Goal: Information Seeking & Learning: Learn about a topic

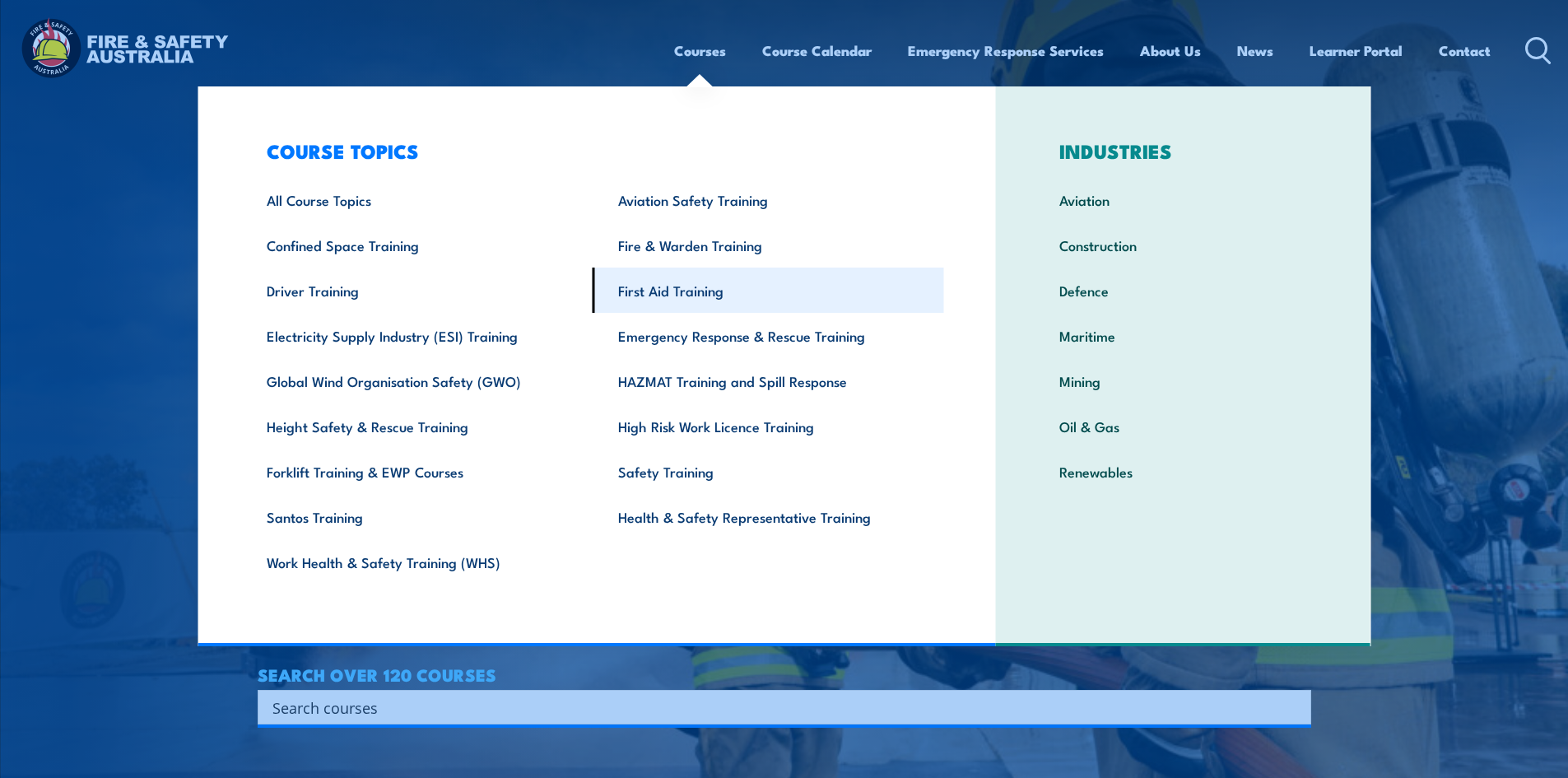
click at [671, 285] on link "First Aid Training" at bounding box center [768, 290] width 351 height 46
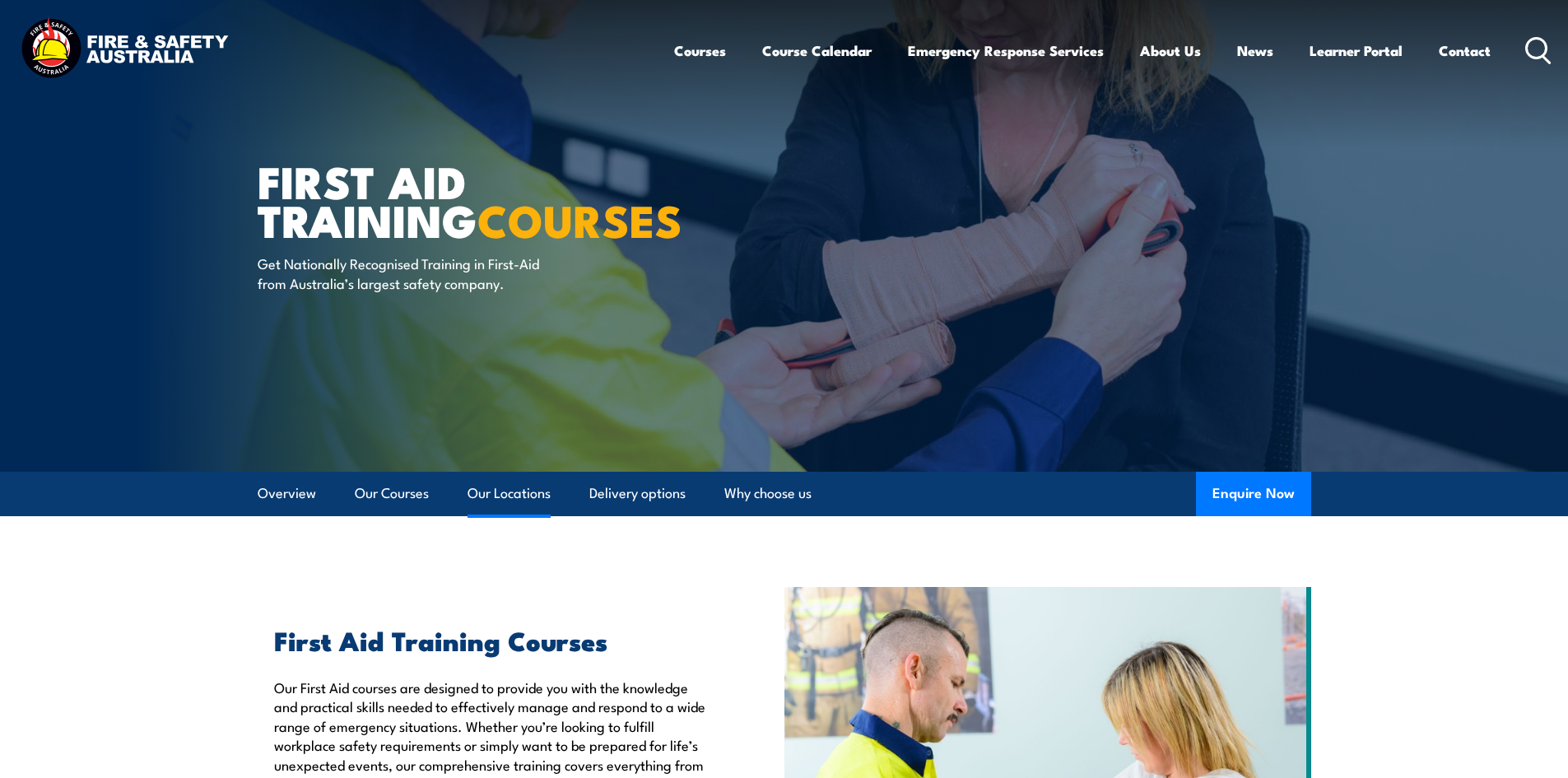
click at [498, 491] on link "Our Locations" at bounding box center [509, 493] width 83 height 44
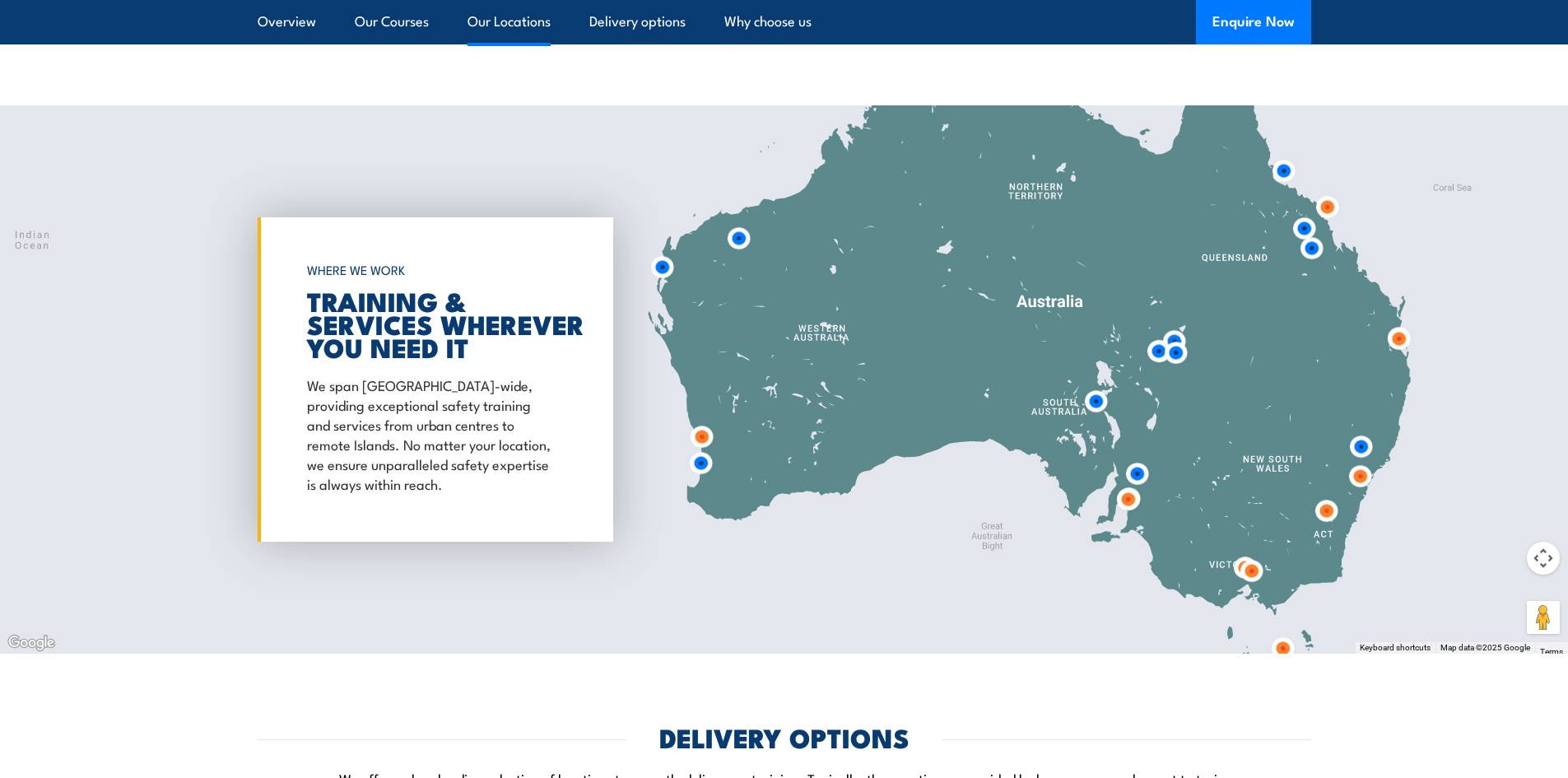
scroll to position [3013, 0]
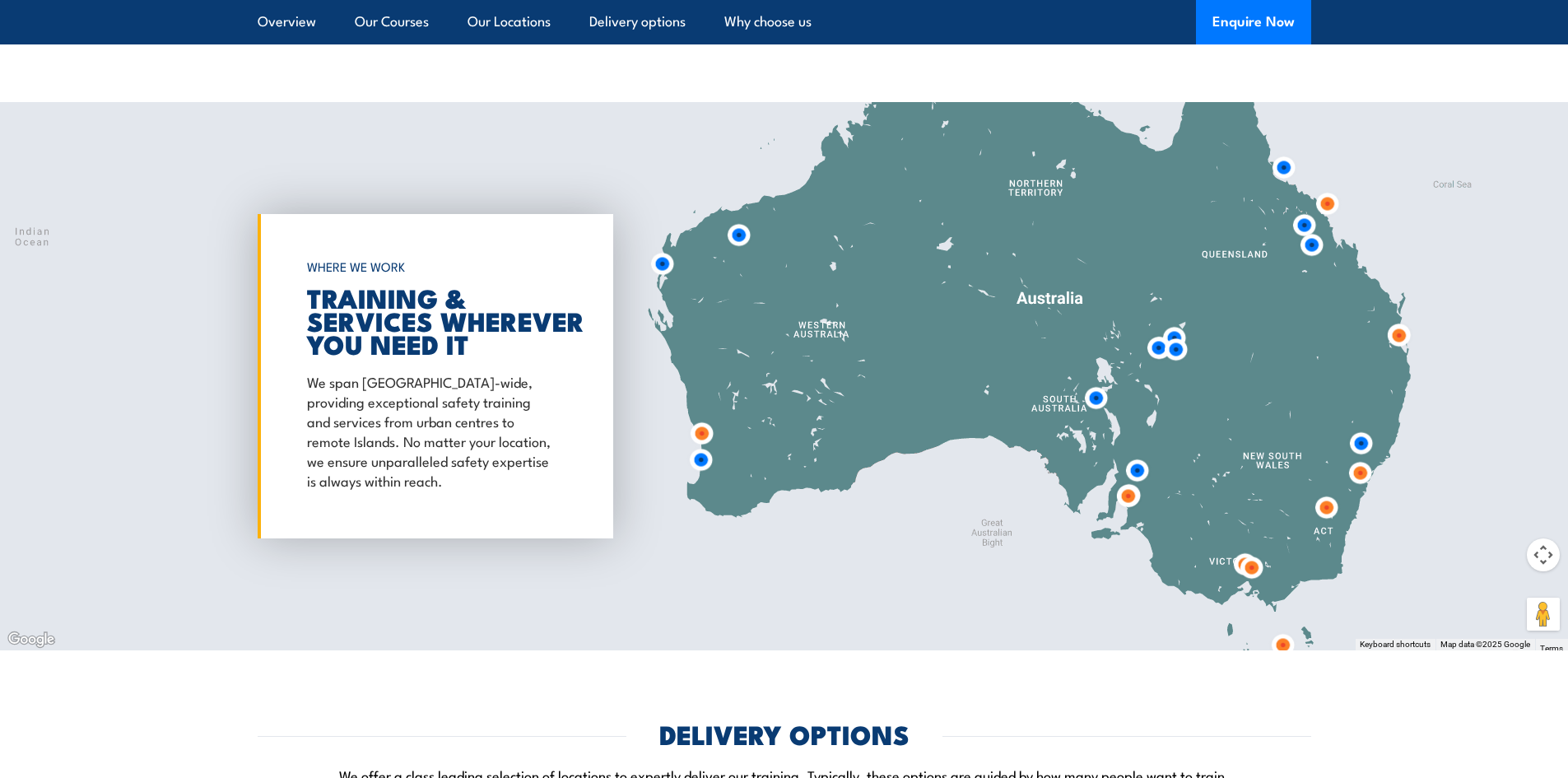
click at [1358, 475] on img at bounding box center [1359, 472] width 31 height 31
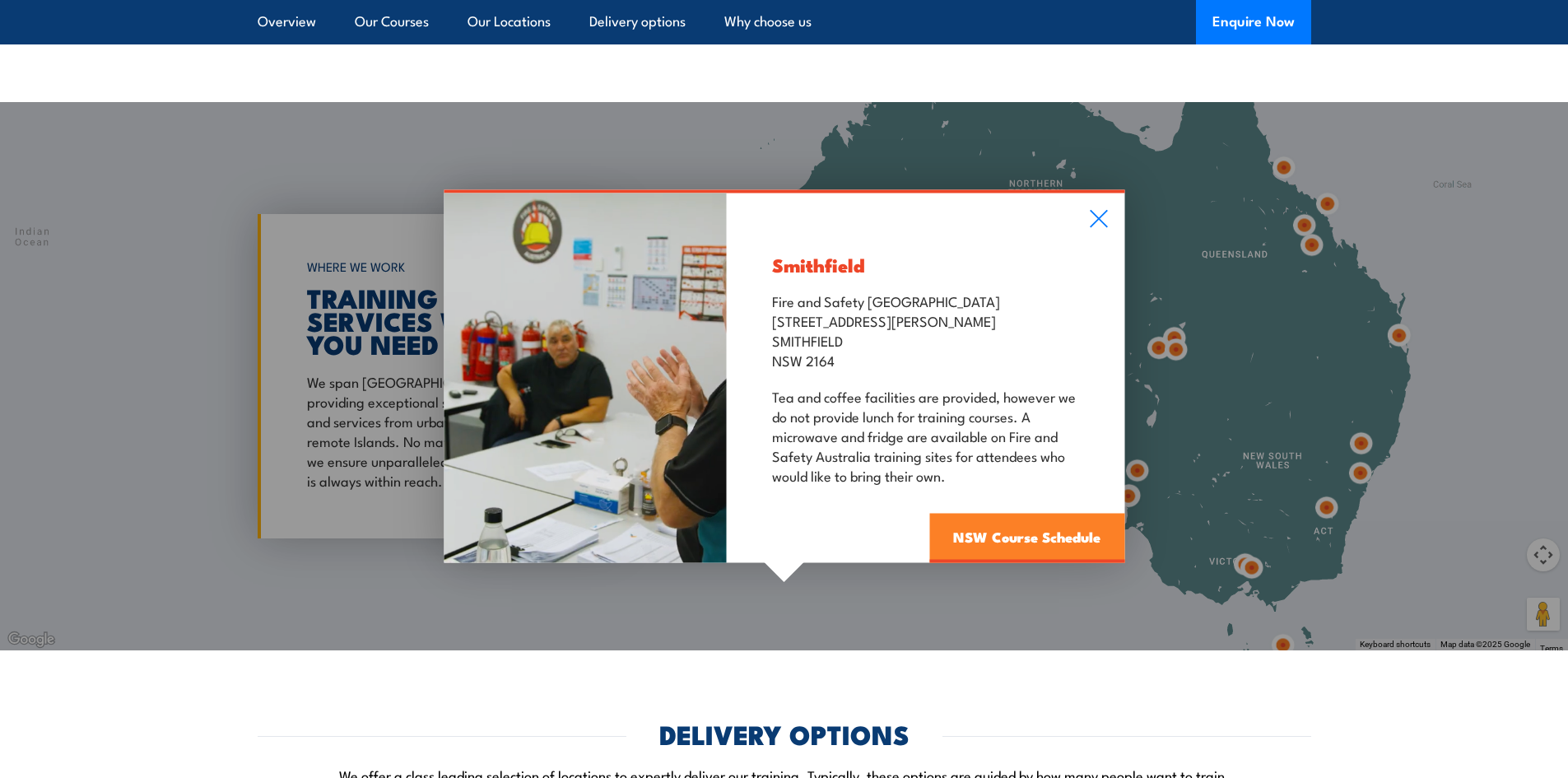
click at [1036, 539] on link "NSW Course Schedule" at bounding box center [1026, 538] width 195 height 49
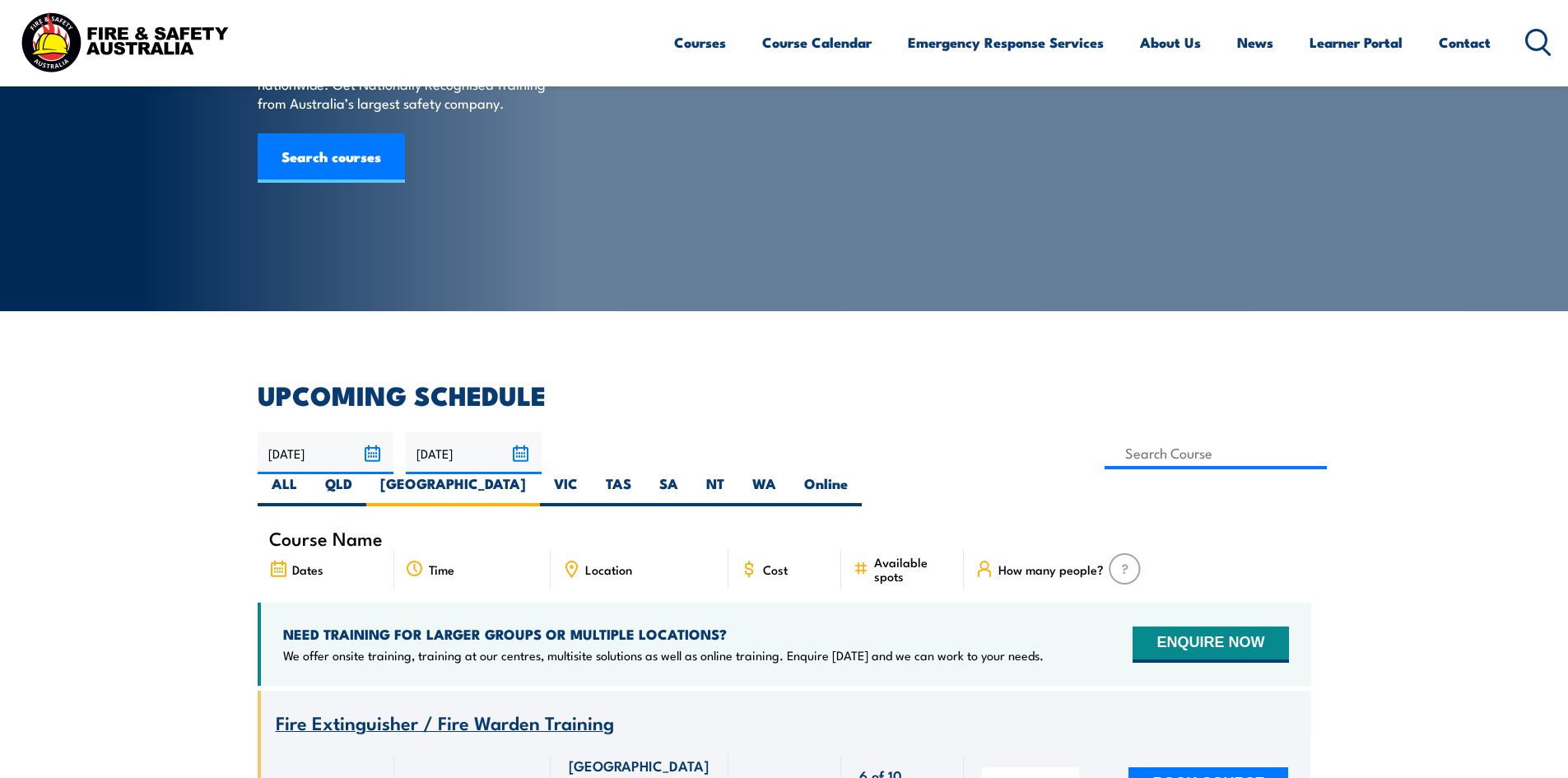
scroll to position [131, 0]
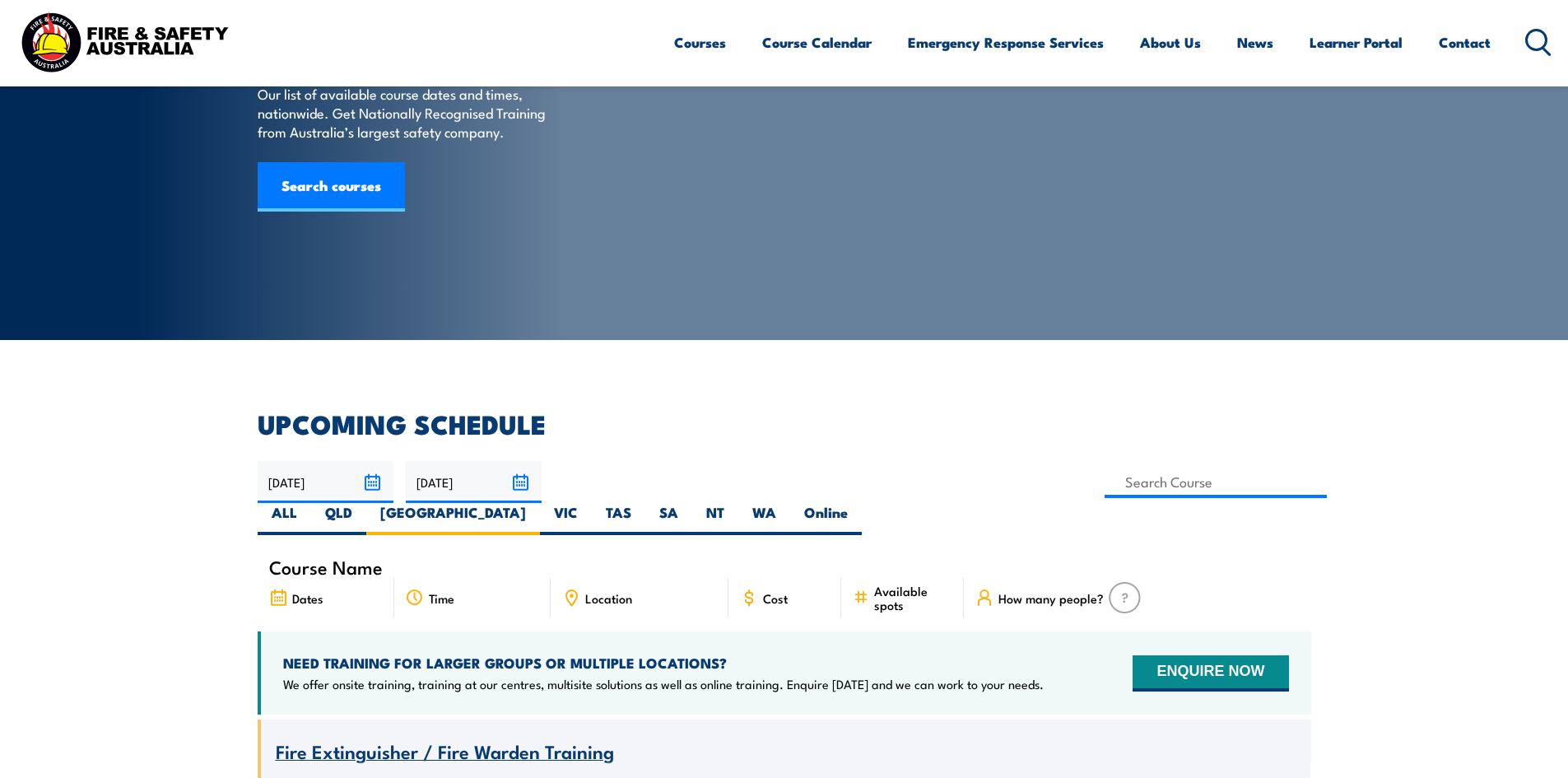
click at [349, 560] on span "Course Name" at bounding box center [326, 566] width 114 height 14
click at [490, 555] on div "Course Name" at bounding box center [784, 566] width 1054 height 22
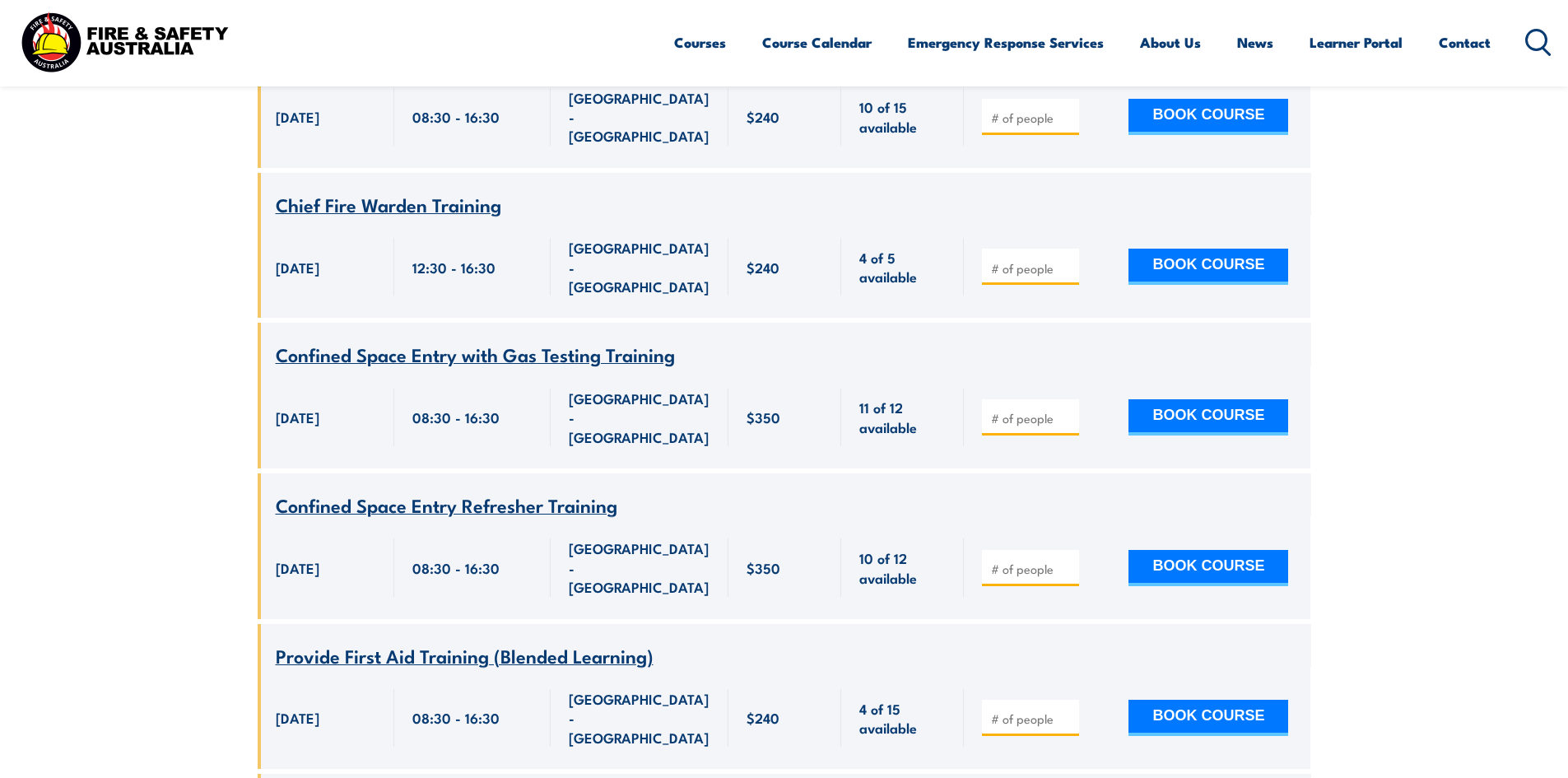
scroll to position [1613, 0]
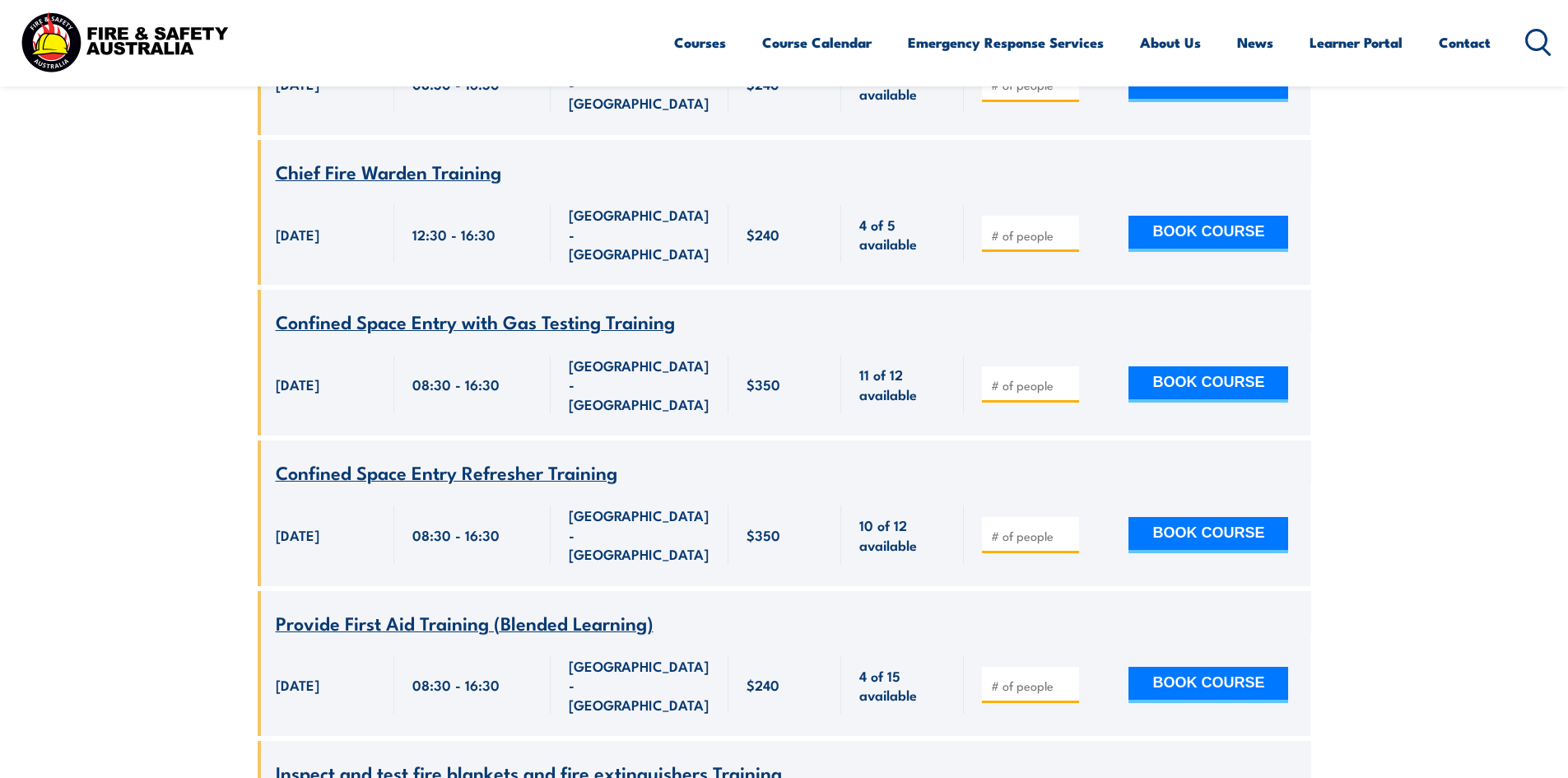
click at [1545, 36] on circle at bounding box center [1536, 39] width 20 height 20
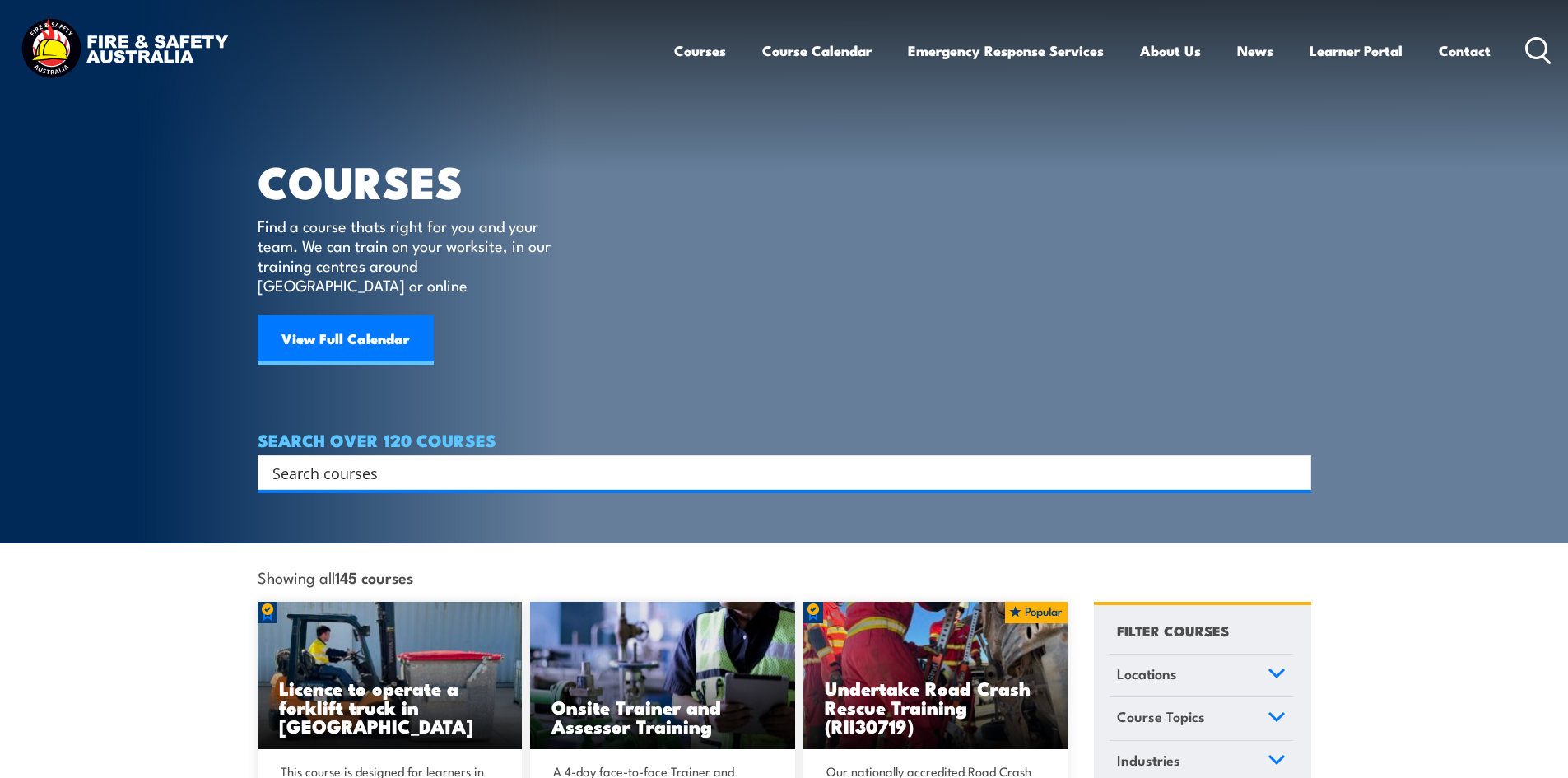
click at [486, 460] on input "Search input" at bounding box center [773, 472] width 1002 height 25
type input "lvr"
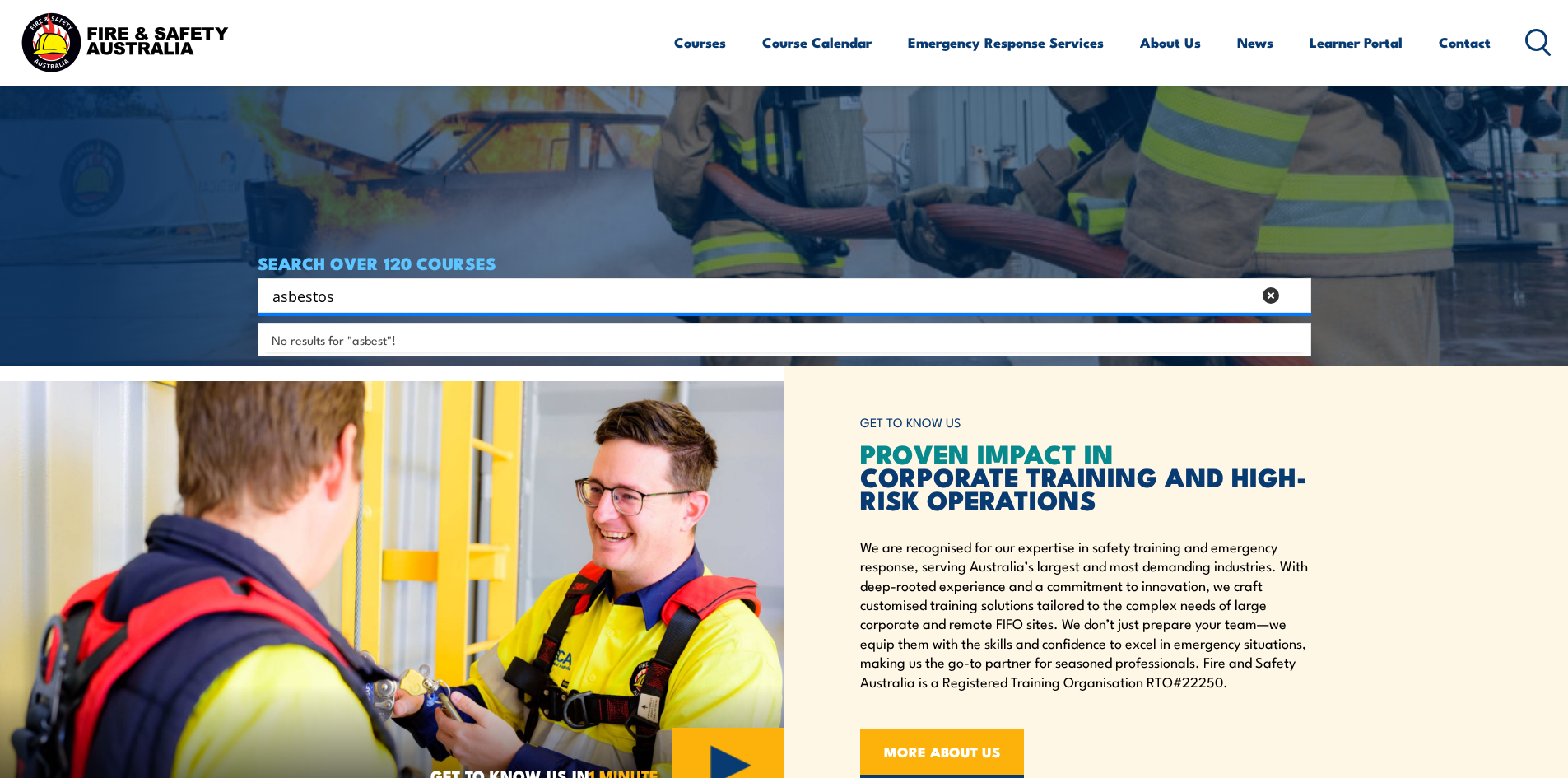
type input "asbestos"
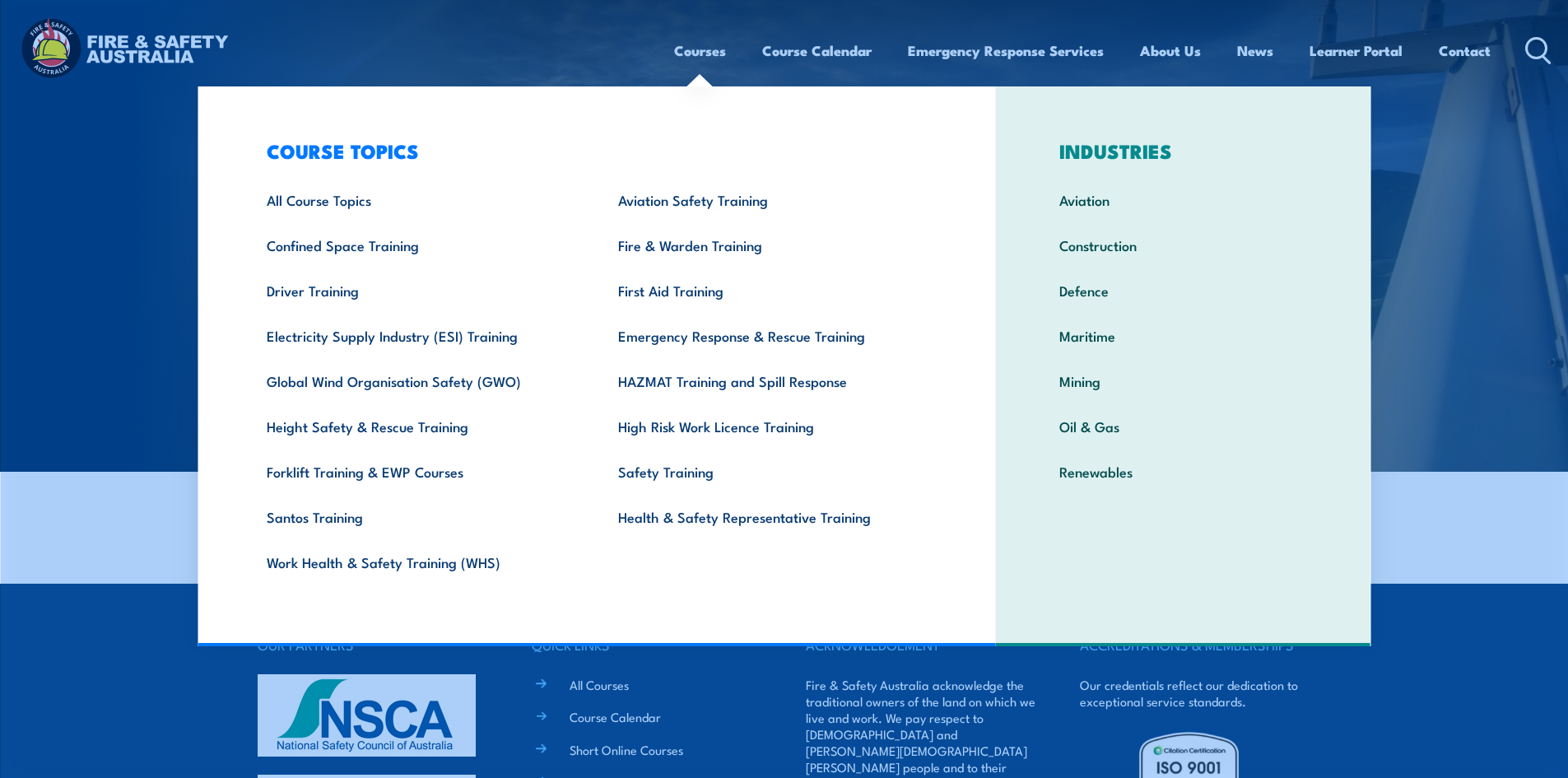
drag, startPoint x: 699, startPoint y: 48, endPoint x: 682, endPoint y: 52, distance: 17.5
click at [697, 48] on link "Courses" at bounding box center [700, 50] width 52 height 44
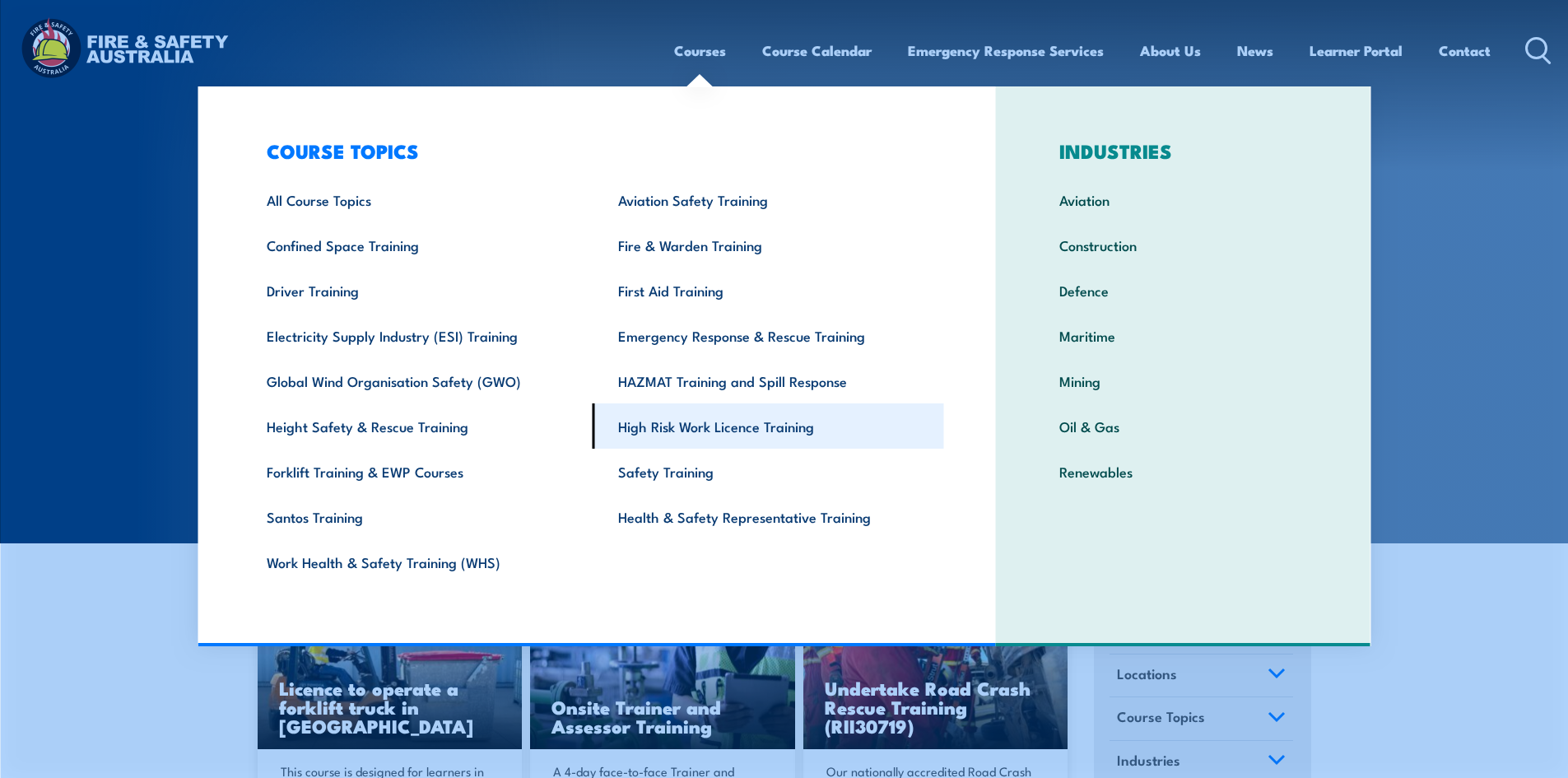
click at [698, 430] on link "High Risk Work Licence Training" at bounding box center [768, 426] width 351 height 46
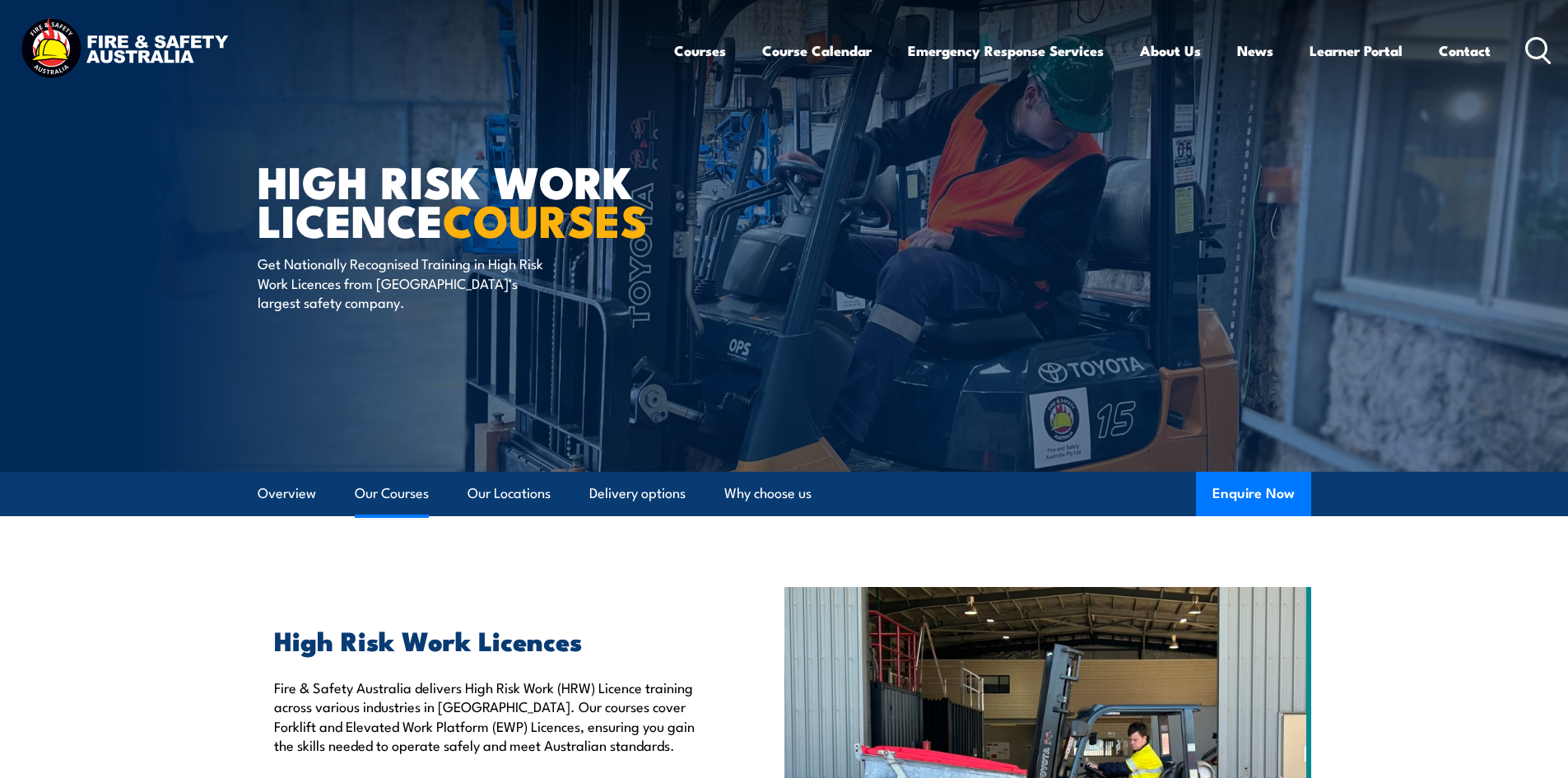
click at [407, 495] on link "Our Courses" at bounding box center [392, 493] width 75 height 44
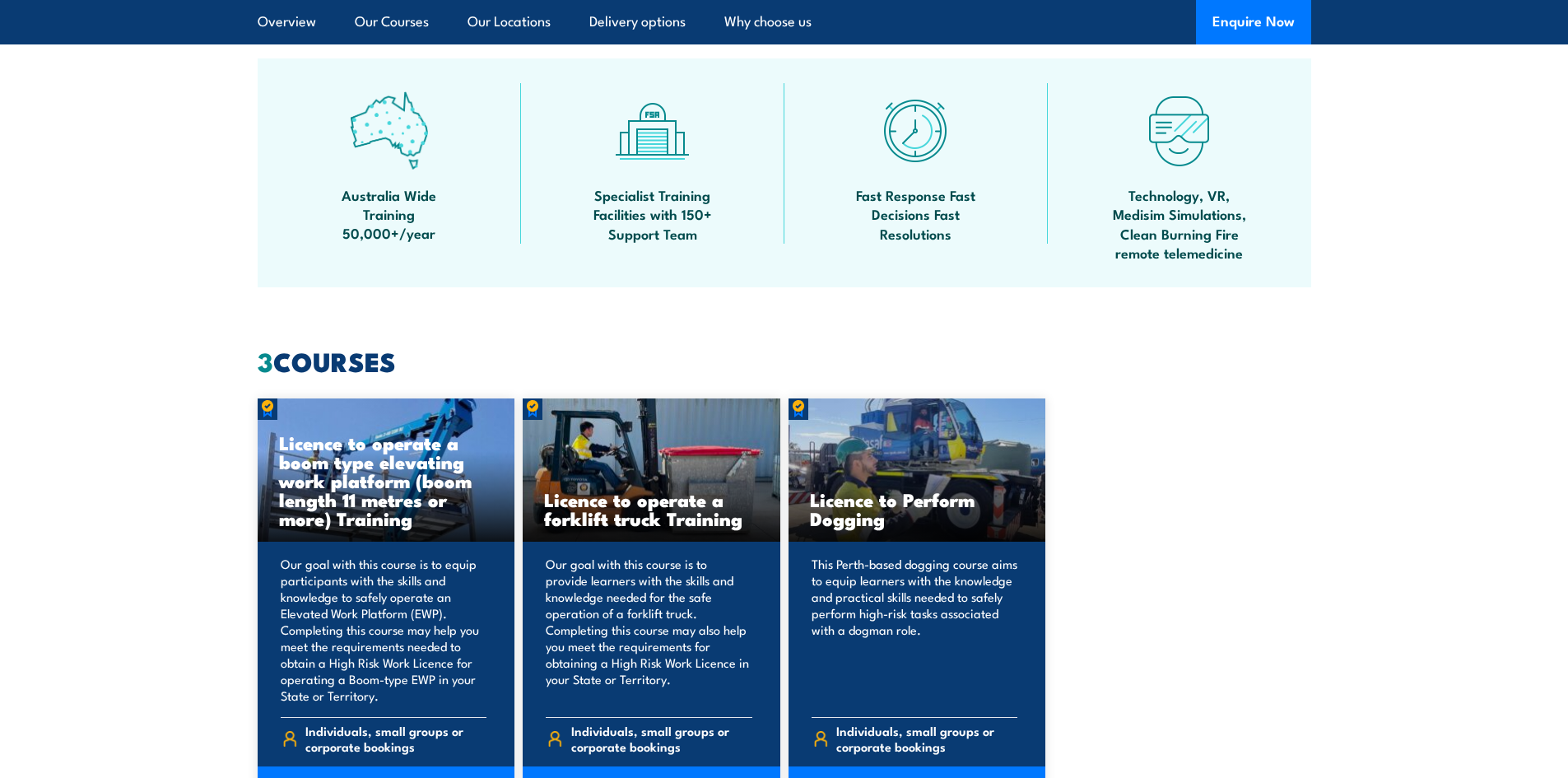
scroll to position [590, 0]
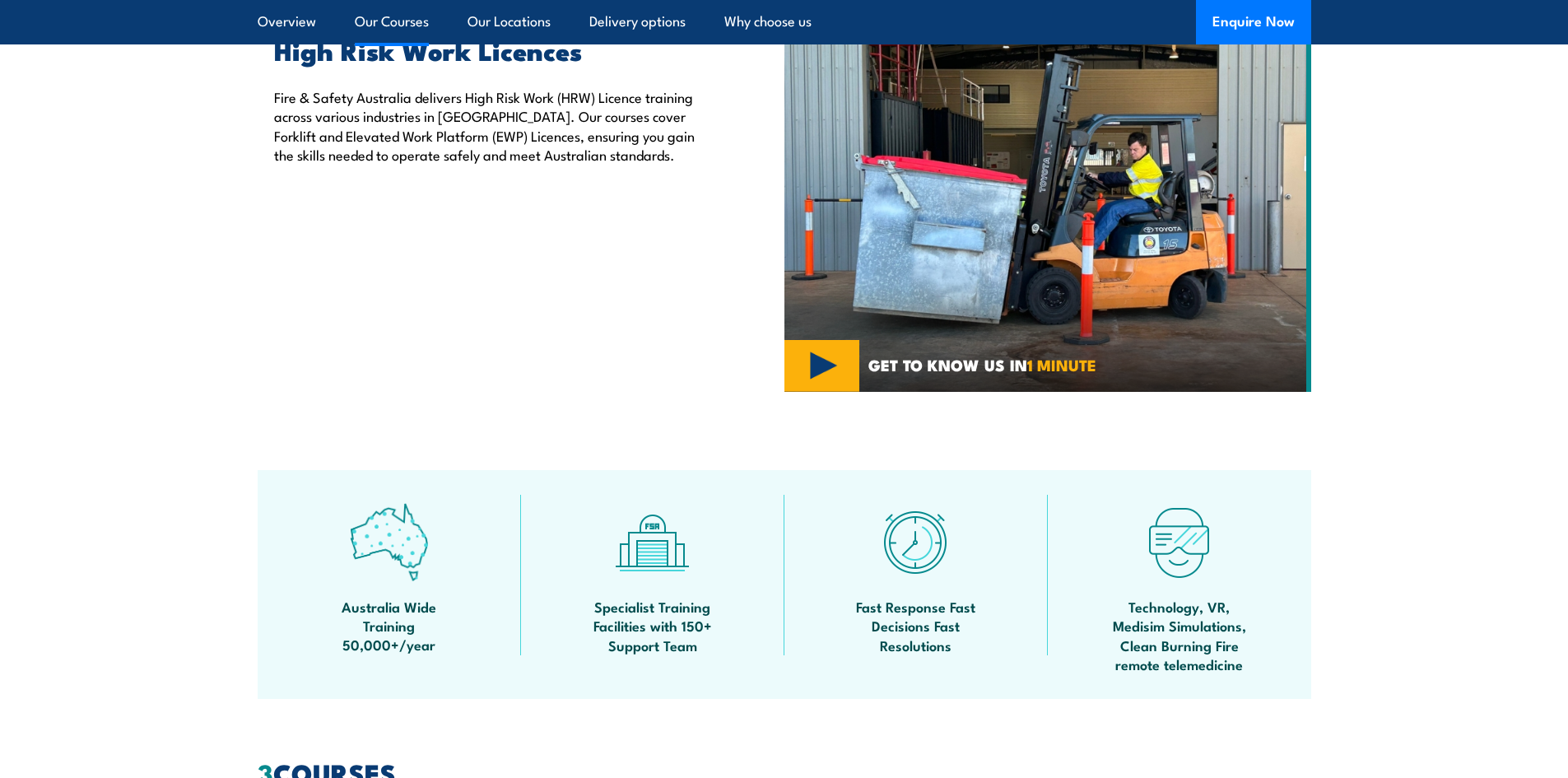
click at [379, 16] on link "Our Courses" at bounding box center [392, 21] width 75 height 44
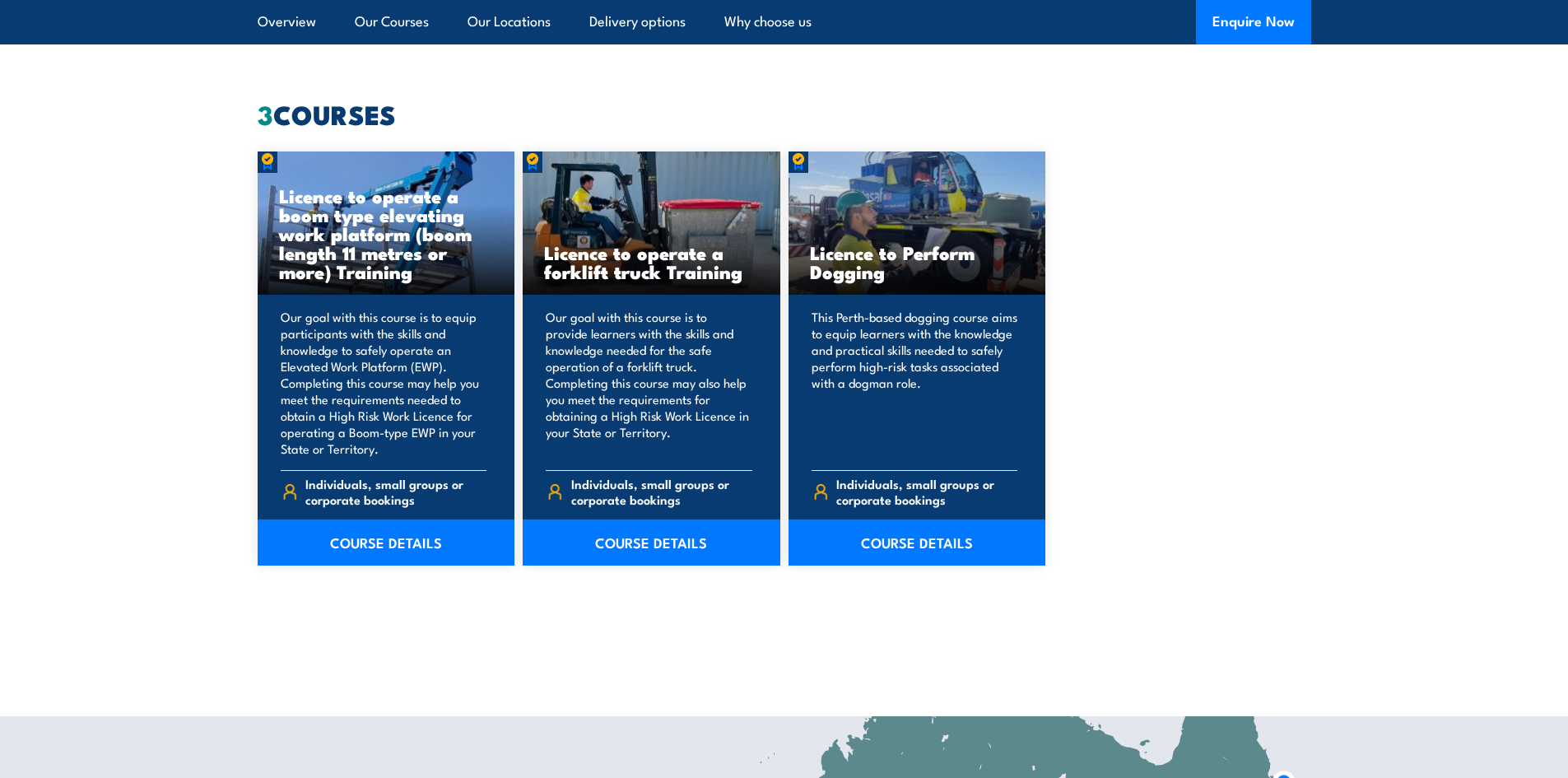
scroll to position [0, 0]
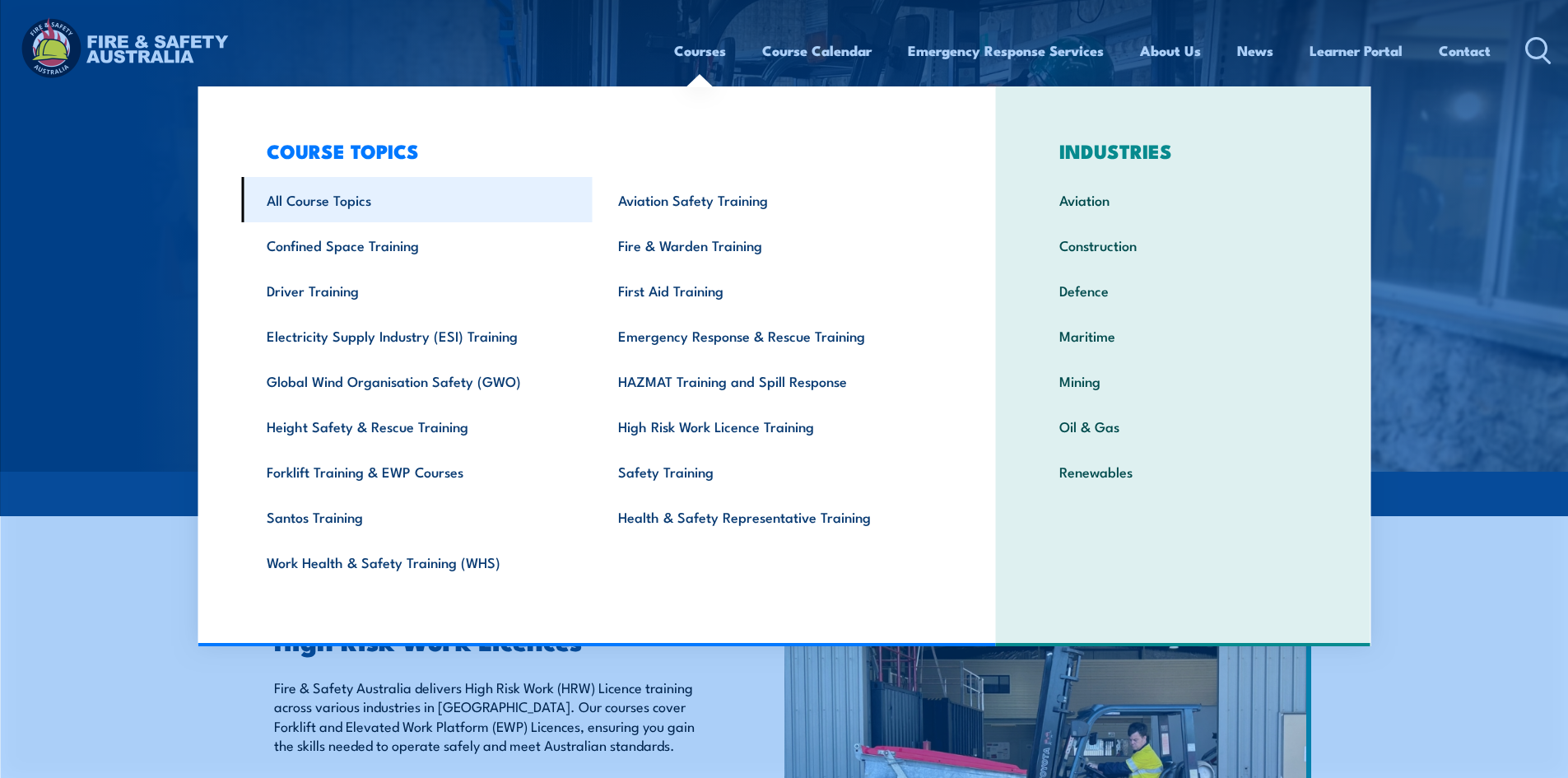
click at [300, 201] on link "All Course Topics" at bounding box center [416, 199] width 351 height 46
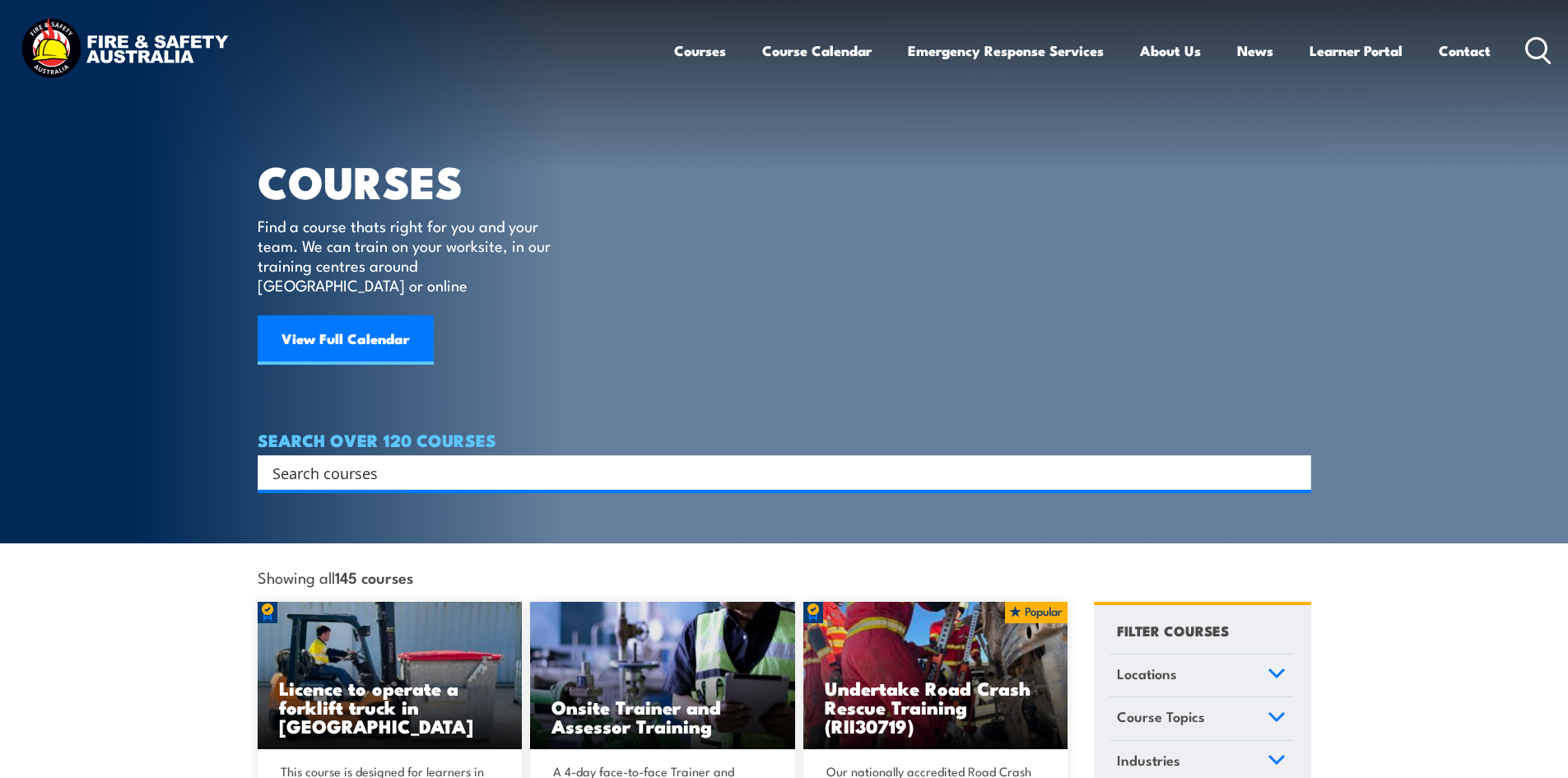
click at [330, 460] on input "Search input" at bounding box center [773, 472] width 1002 height 25
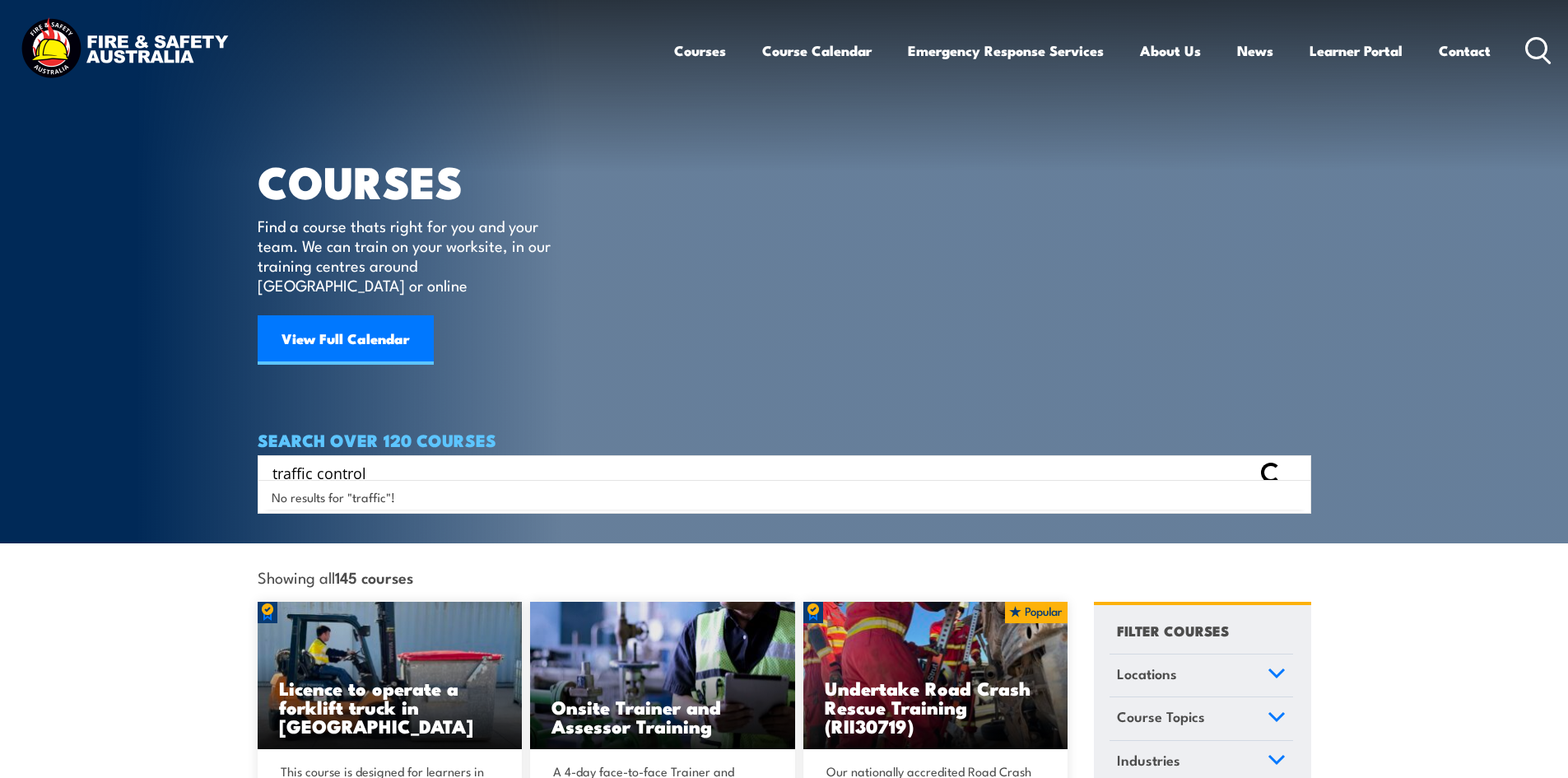
type input "traffic control"
